Goal: Transaction & Acquisition: Purchase product/service

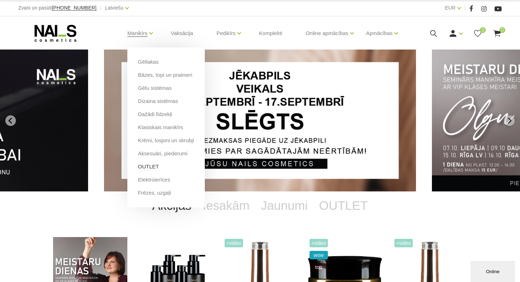
click at [155, 167] on li "OUTLET" at bounding box center [166, 169] width 56 height 13
click at [147, 167] on link "OUTLET" at bounding box center [148, 167] width 21 height 8
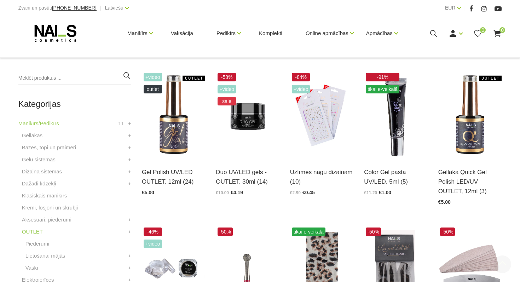
scroll to position [150, 0]
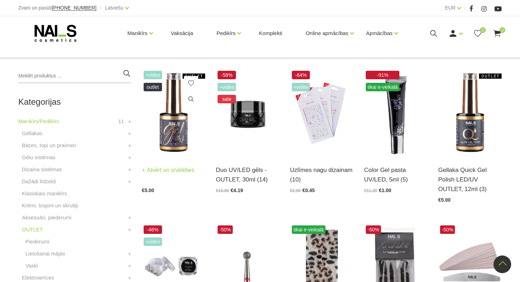
click at [151, 113] on img at bounding box center [173, 112] width 63 height 87
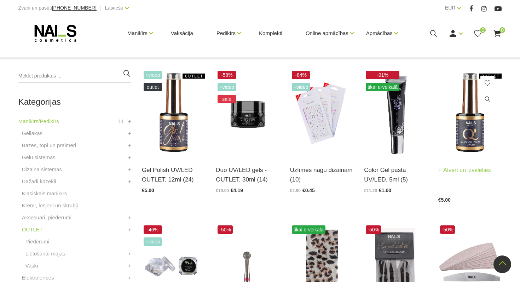
click at [461, 141] on img at bounding box center [470, 112] width 63 height 87
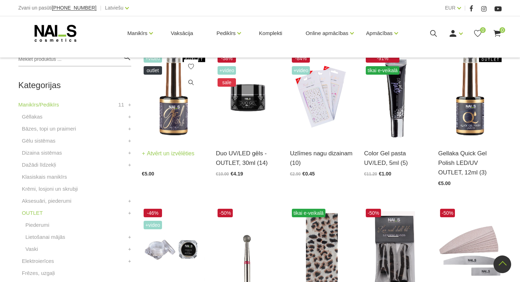
scroll to position [170, 0]
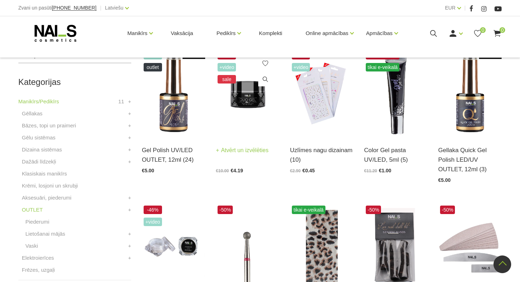
click at [254, 101] on img at bounding box center [247, 92] width 63 height 87
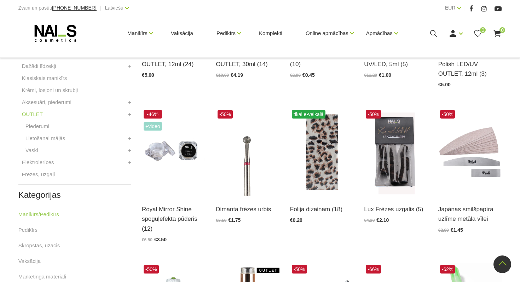
scroll to position [266, 0]
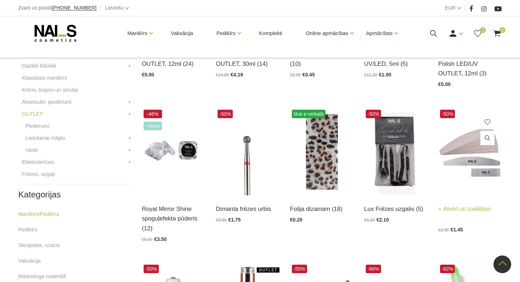
click at [452, 155] on img at bounding box center [470, 151] width 63 height 87
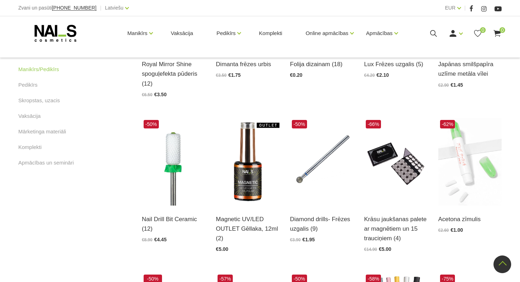
scroll to position [412, 0]
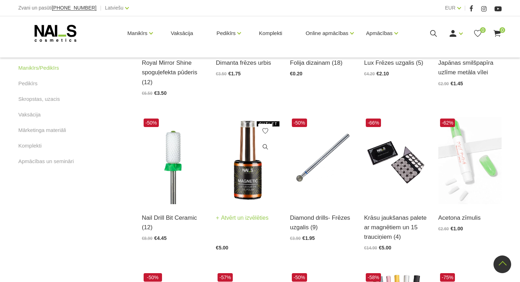
click at [252, 171] on img at bounding box center [247, 160] width 63 height 87
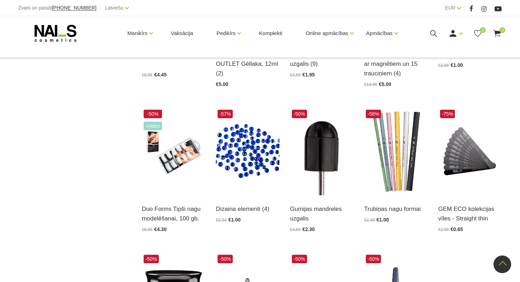
scroll to position [576, 0]
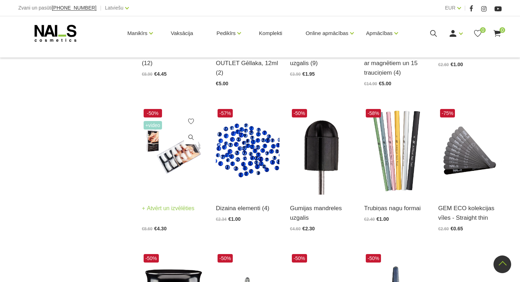
click at [188, 164] on img at bounding box center [173, 150] width 63 height 87
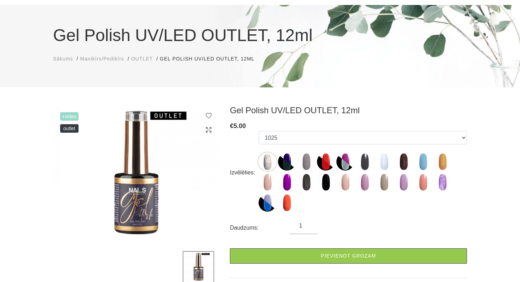
scroll to position [52, 0]
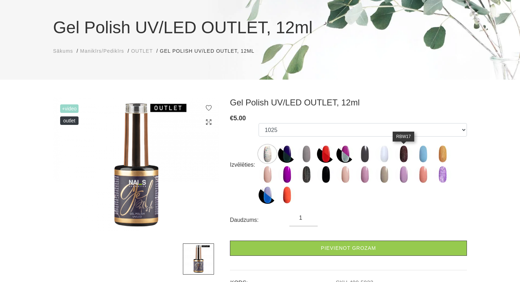
click at [401, 155] on img at bounding box center [404, 154] width 18 height 18
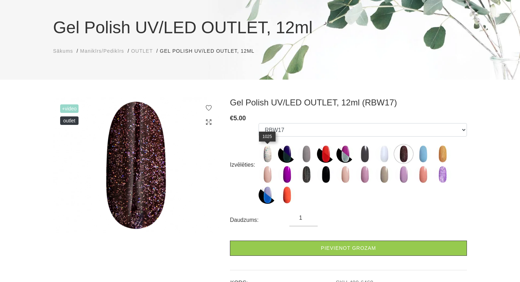
click at [269, 150] on img at bounding box center [268, 154] width 18 height 18
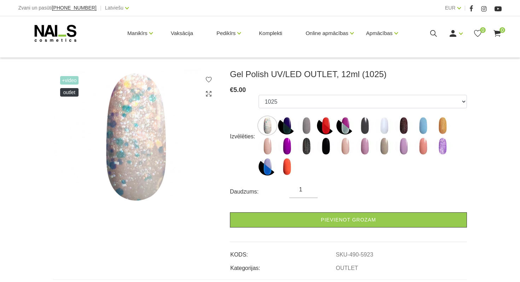
scroll to position [81, 0]
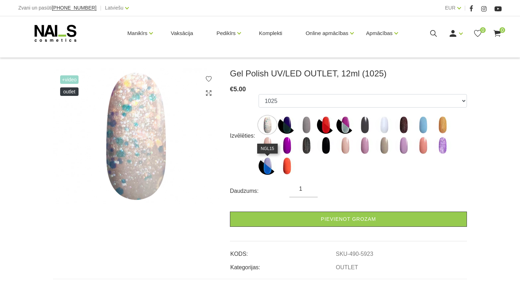
click at [268, 165] on img at bounding box center [268, 166] width 18 height 18
select select "6489"
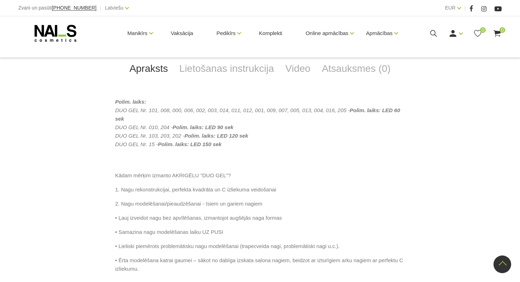
scroll to position [314, 0]
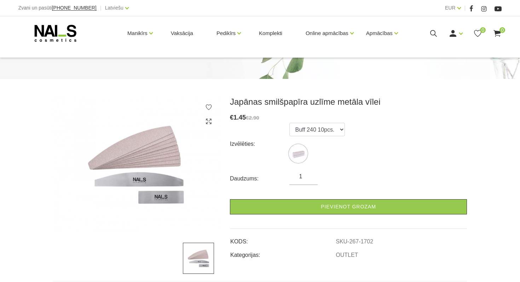
scroll to position [65, 0]
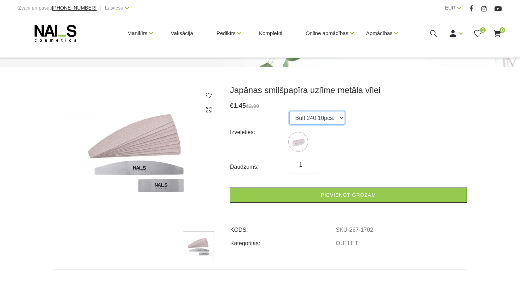
click at [332, 117] on select "Buff 240 10pcs." at bounding box center [318, 117] width 56 height 13
click at [290, 111] on select "Buff 240 10pcs." at bounding box center [318, 117] width 56 height 13
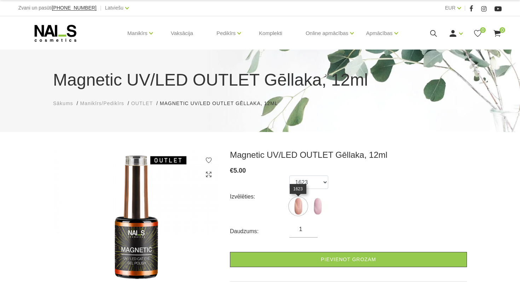
click at [302, 213] on img at bounding box center [299, 206] width 18 height 18
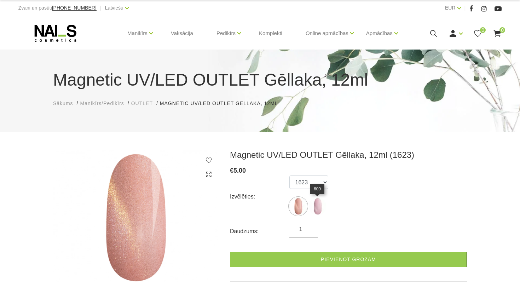
click at [322, 211] on img at bounding box center [318, 206] width 18 height 18
select select "6494"
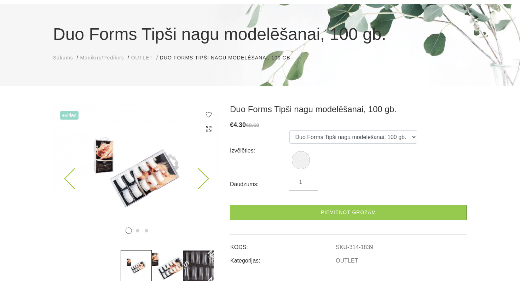
scroll to position [66, 0]
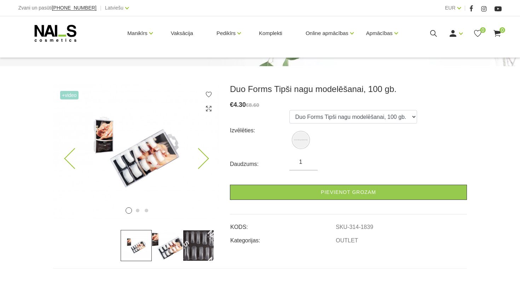
click at [191, 174] on img at bounding box center [136, 152] width 166 height 136
click at [206, 164] on img at bounding box center [136, 152] width 166 height 136
click at [201, 161] on icon at bounding box center [198, 158] width 21 height 21
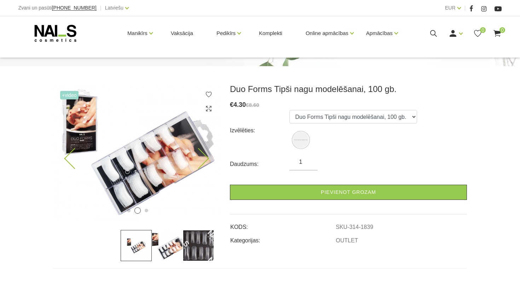
click at [201, 161] on icon at bounding box center [198, 158] width 21 height 21
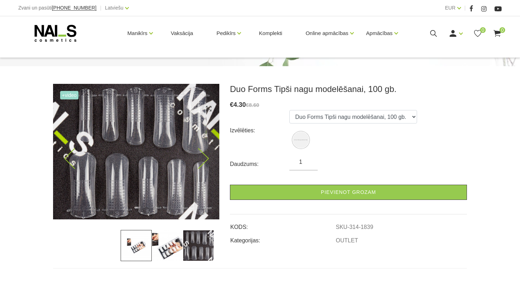
click at [201, 161] on icon at bounding box center [198, 158] width 21 height 21
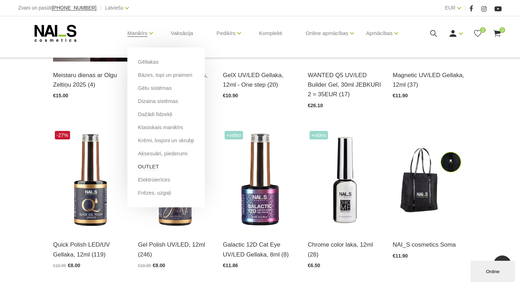
scroll to position [275, 0]
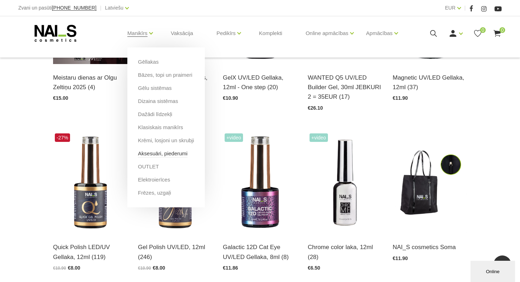
click at [155, 153] on link "Aksesuāri, piederumi" at bounding box center [163, 154] width 50 height 8
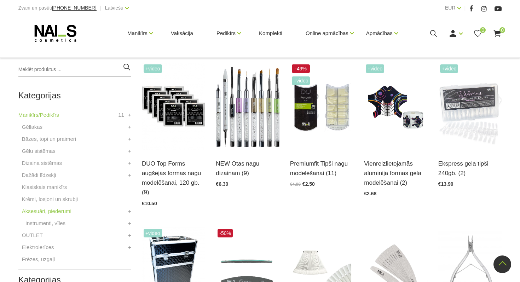
scroll to position [156, 0]
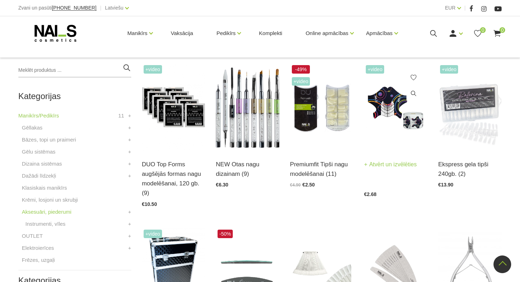
click at [377, 142] on img at bounding box center [395, 106] width 63 height 87
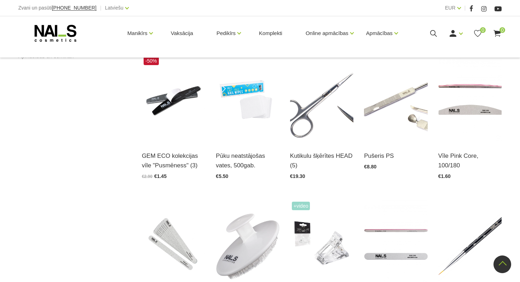
scroll to position [494, 0]
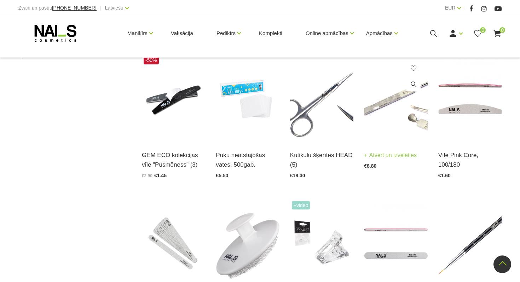
click at [379, 133] on img at bounding box center [395, 97] width 63 height 87
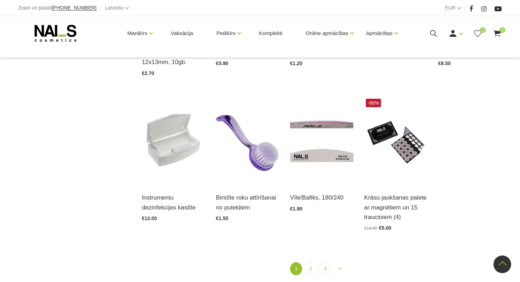
scroll to position [752, 0]
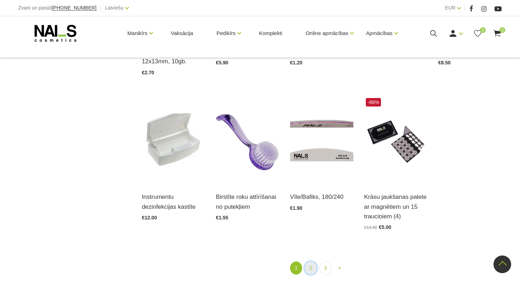
click at [311, 267] on link "2" at bounding box center [311, 268] width 12 height 13
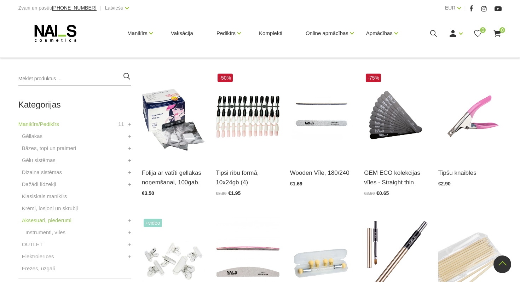
scroll to position [145, 0]
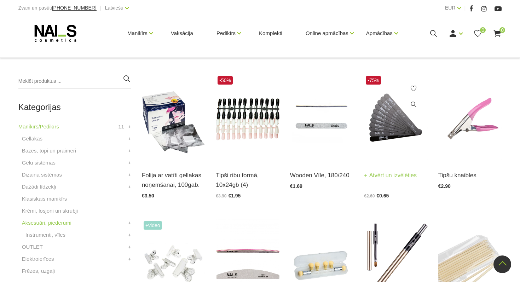
click at [396, 129] on img at bounding box center [395, 117] width 63 height 87
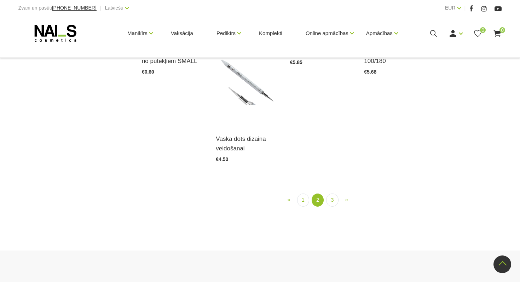
scroll to position [783, 0]
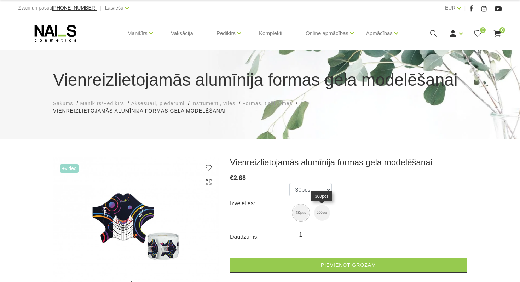
click at [324, 218] on img at bounding box center [322, 213] width 16 height 16
select select "4707"
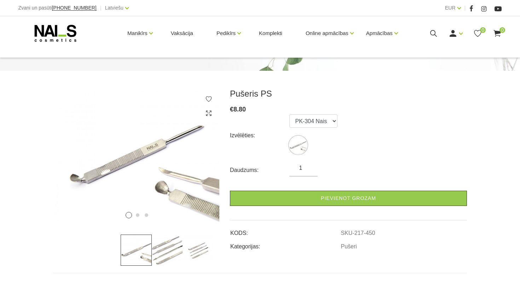
scroll to position [62, 0]
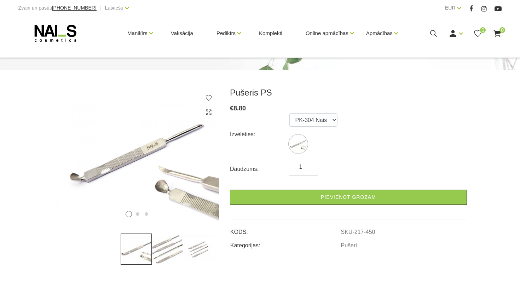
click at [164, 245] on img at bounding box center [167, 249] width 31 height 31
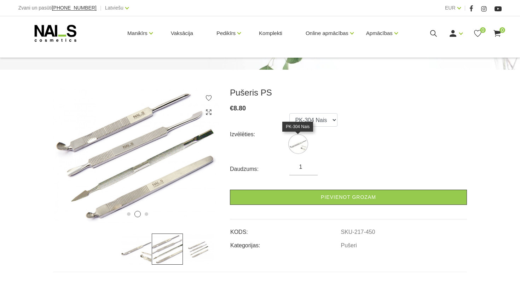
click at [298, 148] on img at bounding box center [299, 144] width 18 height 18
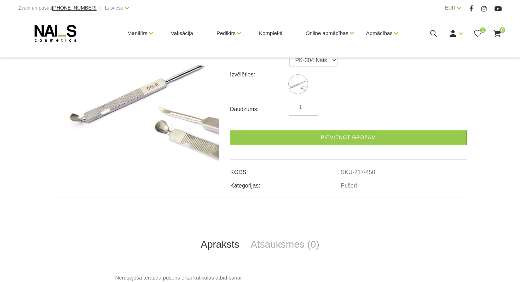
scroll to position [122, 0]
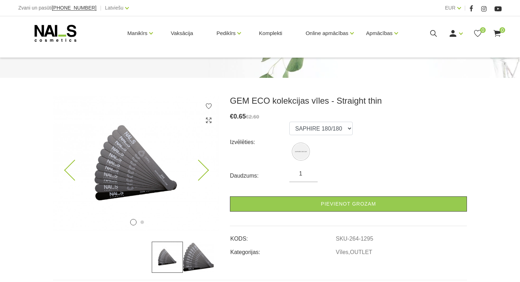
scroll to position [64, 0]
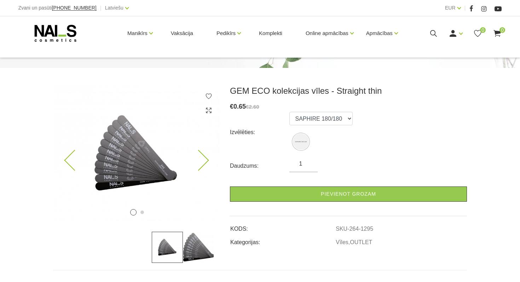
click at [197, 156] on icon at bounding box center [198, 160] width 21 height 21
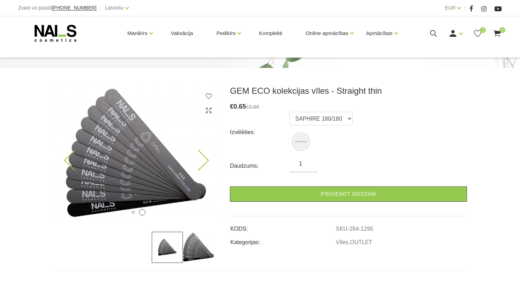
click at [197, 156] on icon at bounding box center [198, 160] width 21 height 21
click at [202, 155] on icon at bounding box center [198, 160] width 21 height 21
click at [68, 158] on icon at bounding box center [74, 160] width 21 height 21
